Goal: Transaction & Acquisition: Purchase product/service

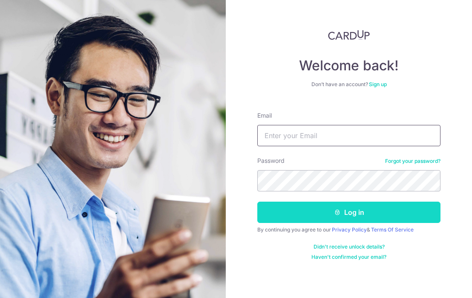
type input "[EMAIL_ADDRESS][DOMAIN_NAME]"
click at [321, 202] on button "Log in" at bounding box center [348, 212] width 183 height 21
click at [321, 203] on button "Log in" at bounding box center [348, 212] width 183 height 21
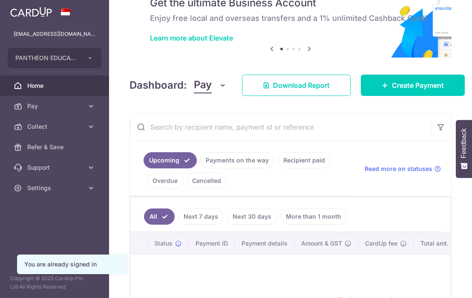
scroll to position [45, 0]
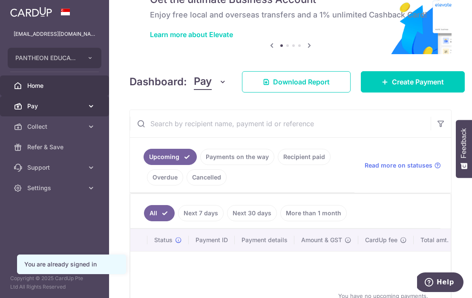
click at [72, 108] on span "Pay" at bounding box center [55, 106] width 56 height 9
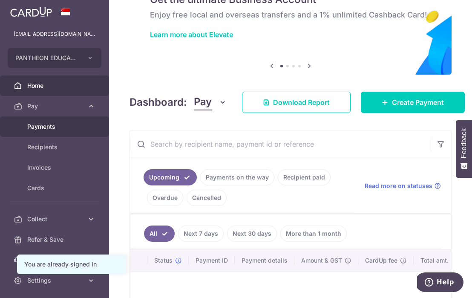
click at [74, 127] on span "Payments" at bounding box center [55, 126] width 56 height 9
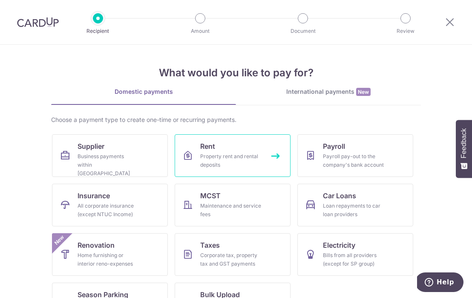
click at [216, 157] on div "Property rent and rental deposits" at bounding box center [230, 160] width 61 height 17
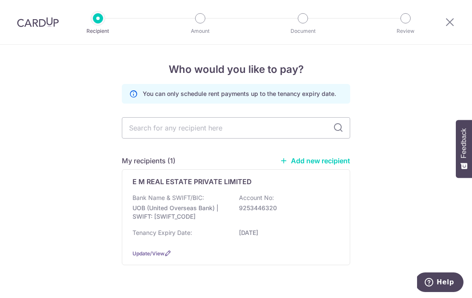
scroll to position [21, 0]
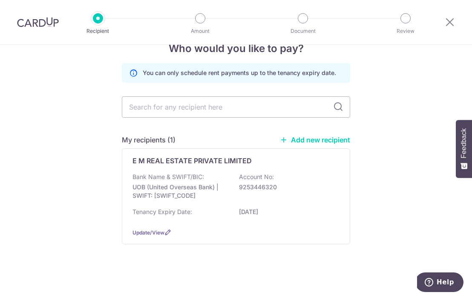
click at [245, 169] on div "E M REAL ESTATE PRIVATE LIMITED Bank Name & SWIFT/BIC: UOB (United Overseas Ban…" at bounding box center [236, 196] width 228 height 96
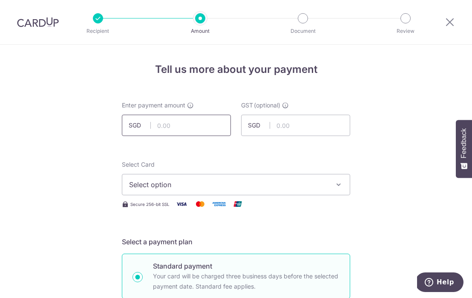
click at [200, 119] on input "text" at bounding box center [176, 125] width 109 height 21
type input "9,576.62"
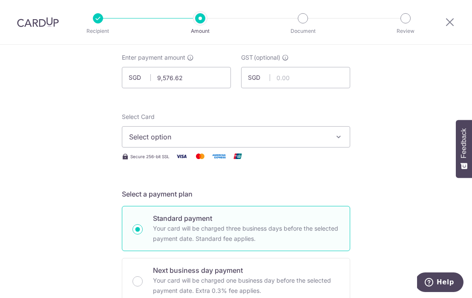
click at [200, 135] on span "Select option" at bounding box center [228, 137] width 199 height 10
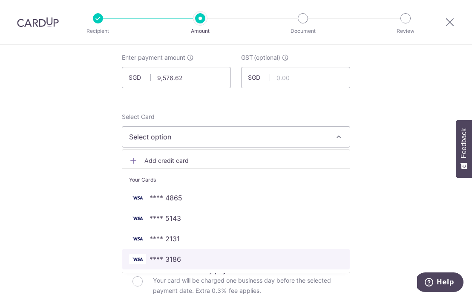
click at [222, 257] on span "**** 3186" at bounding box center [236, 259] width 214 height 10
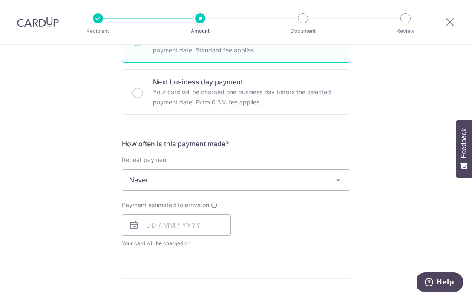
scroll to position [240, 0]
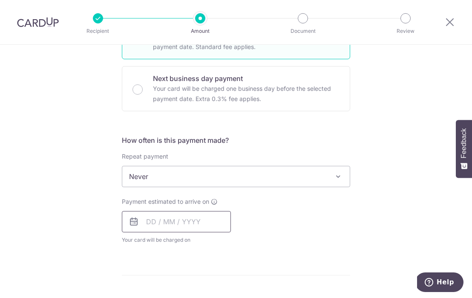
click at [207, 215] on input "text" at bounding box center [176, 221] width 109 height 21
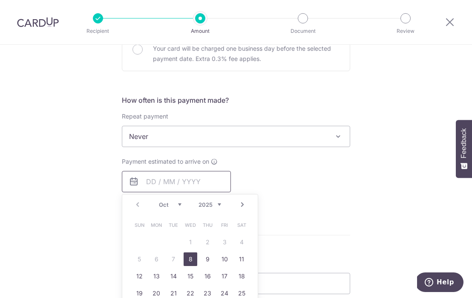
scroll to position [289, 0]
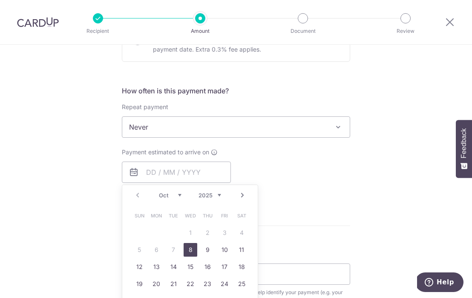
click at [193, 249] on link "8" at bounding box center [191, 250] width 14 height 14
type input "08/10/2025"
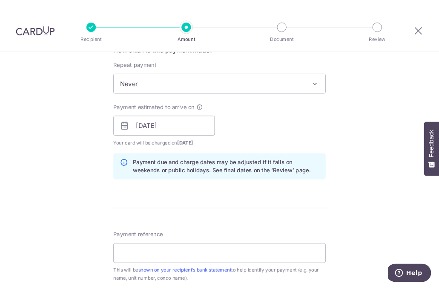
scroll to position [363, 0]
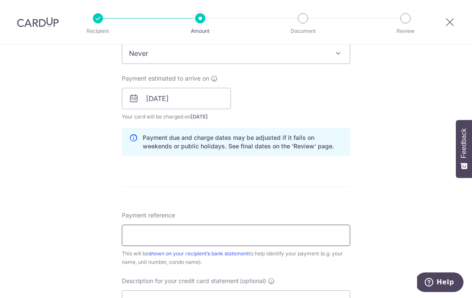
click at [319, 245] on input "Payment reference" at bounding box center [236, 235] width 228 height 21
click at [470, 89] on div "Tell us more about your payment Enter payment amount SGD 9,576.62 9576.62 GST (…" at bounding box center [236, 113] width 472 height 863
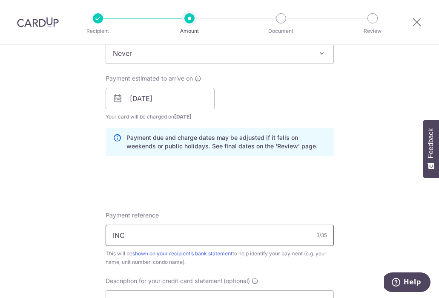
click at [241, 236] on input "INC" at bounding box center [220, 235] width 228 height 21
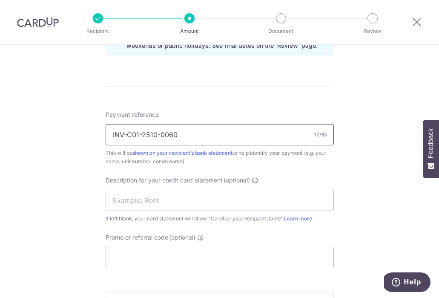
scroll to position [471, 0]
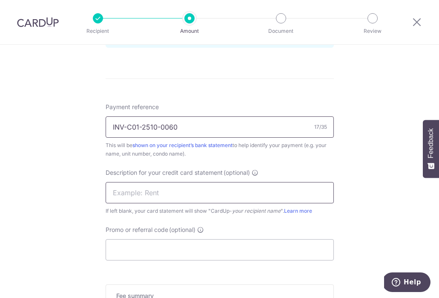
type input "INV-C01-2510-0060"
click at [200, 186] on input "text" at bounding box center [220, 192] width 228 height 21
type input "YOHATEMP"
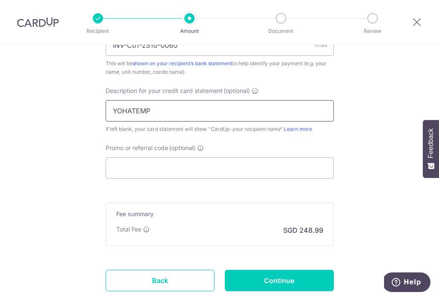
scroll to position [563, 0]
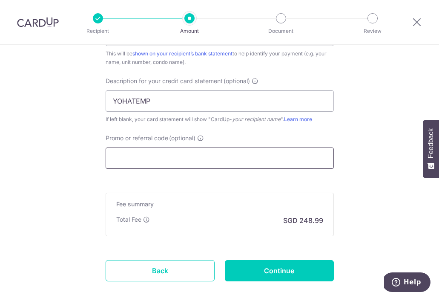
click at [238, 160] on input "Promo or referral code (optional)" at bounding box center [220, 157] width 228 height 21
paste input "SAVERENT179"
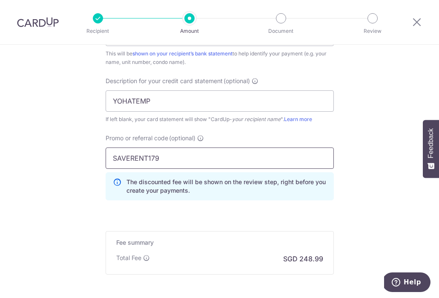
scroll to position [648, 0]
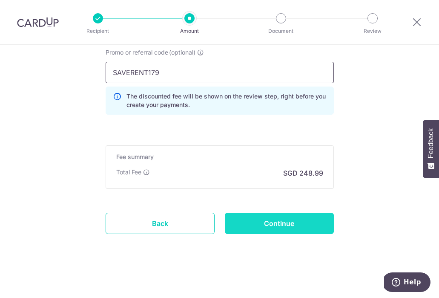
type input "SAVERENT179"
click at [286, 225] on input "Continue" at bounding box center [279, 223] width 109 height 21
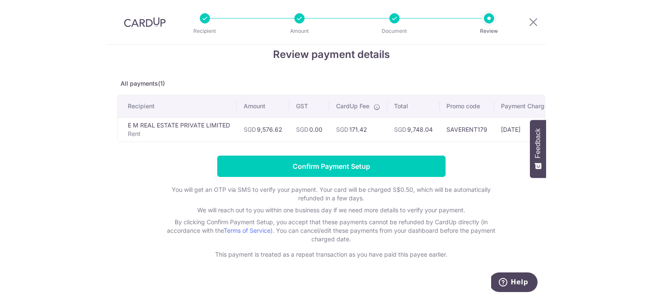
scroll to position [16, 0]
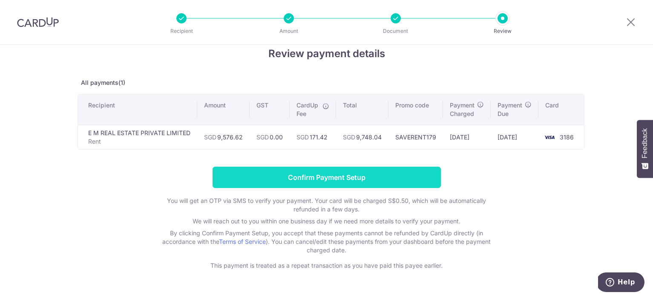
click at [335, 181] on input "Confirm Payment Setup" at bounding box center [327, 177] width 228 height 21
